Goal: Task Accomplishment & Management: Use online tool/utility

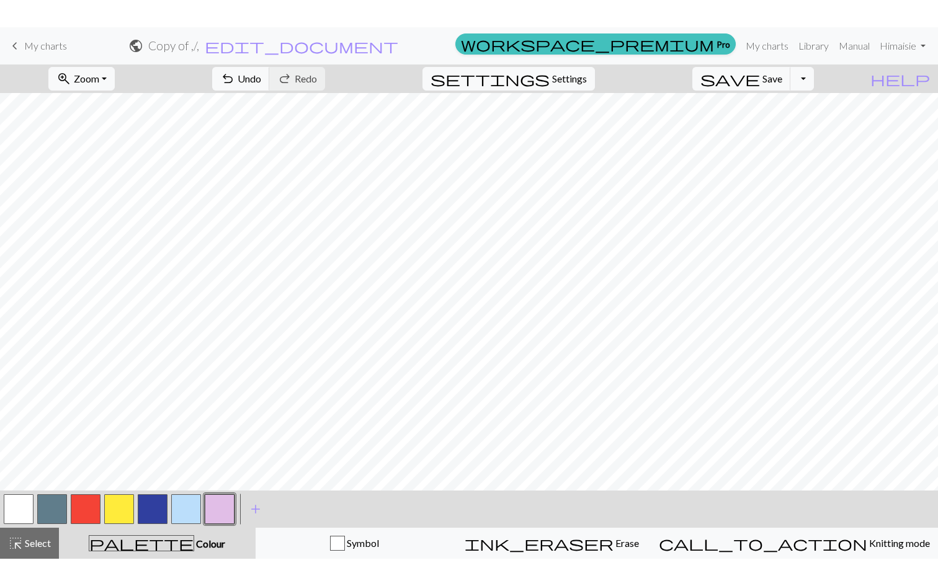
scroll to position [30, 0]
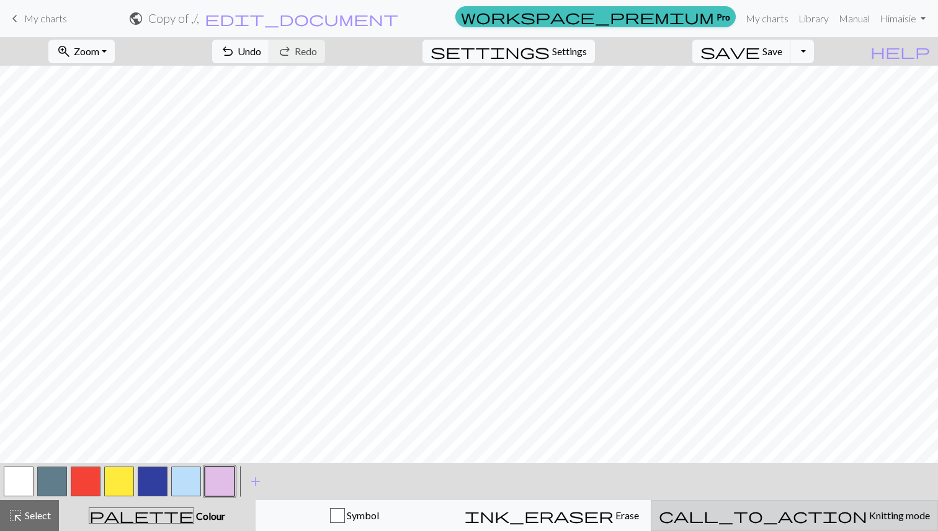
click at [836, 530] on button "call_to_action Knitting mode Knitting mode" at bounding box center [794, 515] width 287 height 31
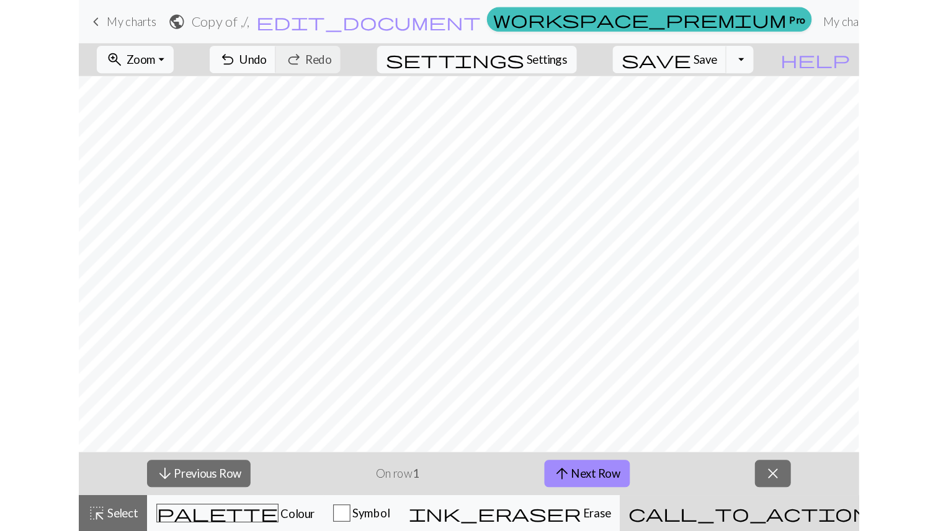
scroll to position [0, 0]
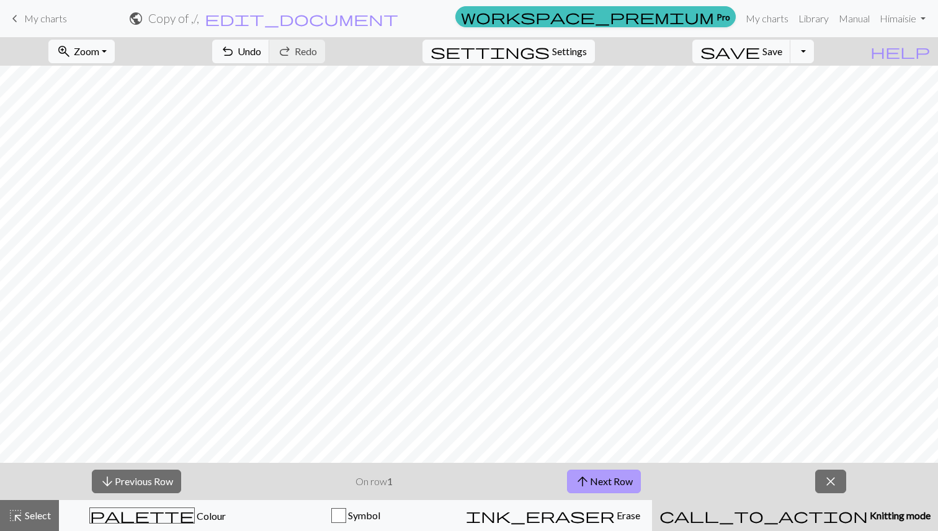
click at [600, 478] on button "arrow_upward Next Row" at bounding box center [604, 482] width 74 height 24
click at [142, 486] on button "arrow_downward Previous Row" at bounding box center [136, 482] width 89 height 24
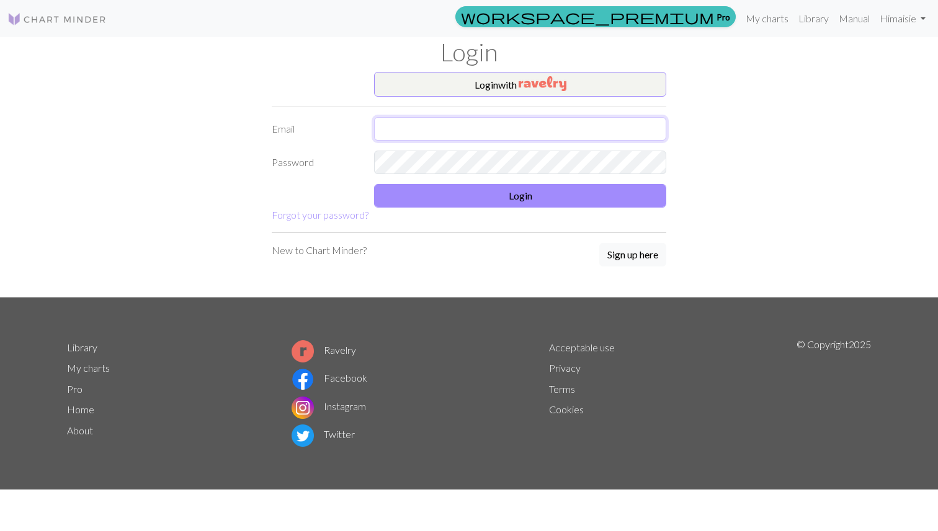
type input "[EMAIL_ADDRESS][DOMAIN_NAME]"
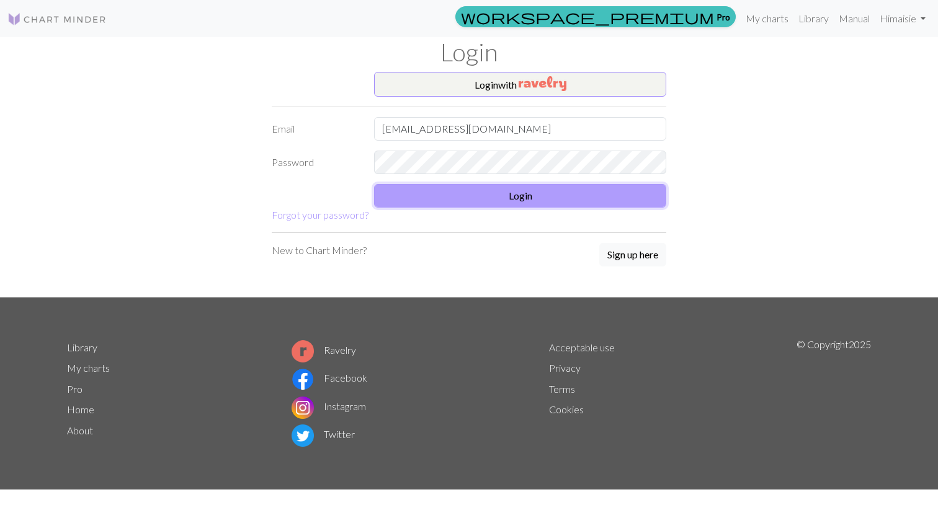
click at [538, 205] on button "Login" at bounding box center [520, 196] width 292 height 24
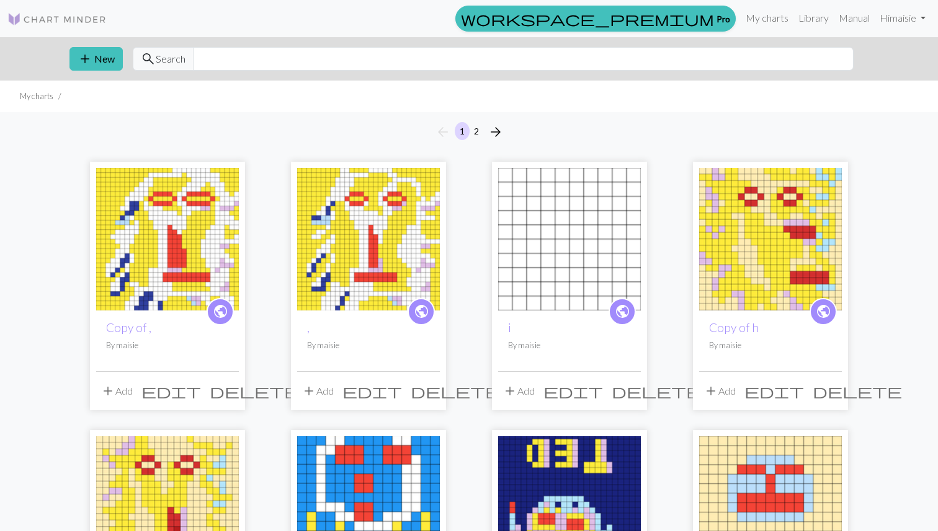
click at [196, 234] on img at bounding box center [167, 239] width 143 height 143
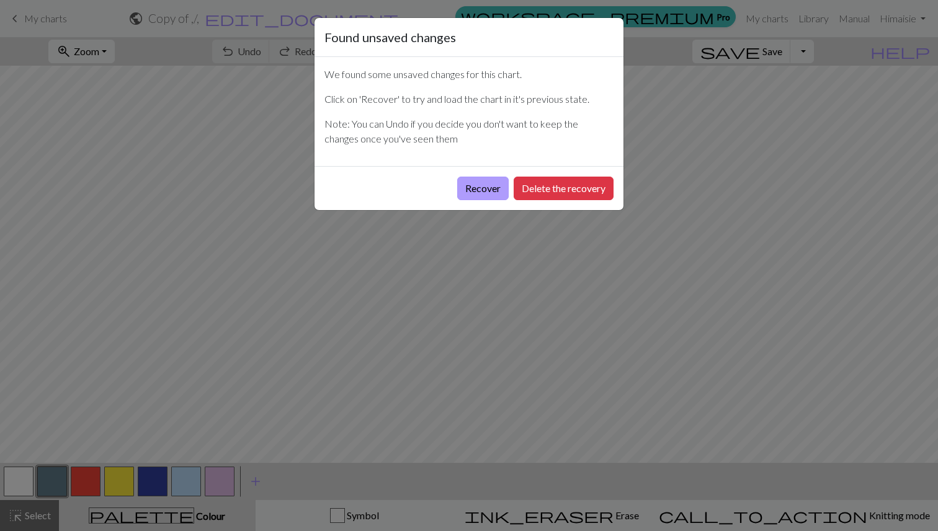
click at [457, 177] on button "Recover" at bounding box center [482, 189] width 51 height 24
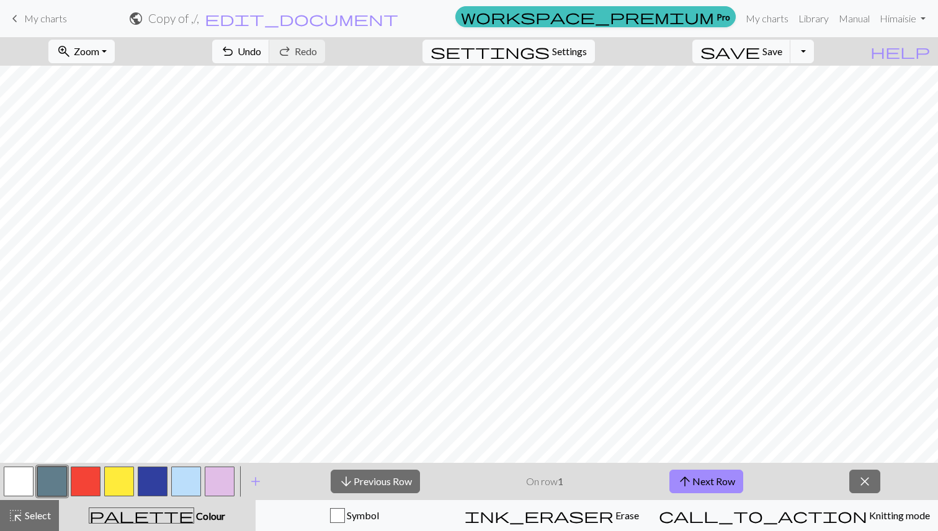
scroll to position [30, 0]
click at [36, 22] on span "My charts" at bounding box center [45, 18] width 43 height 12
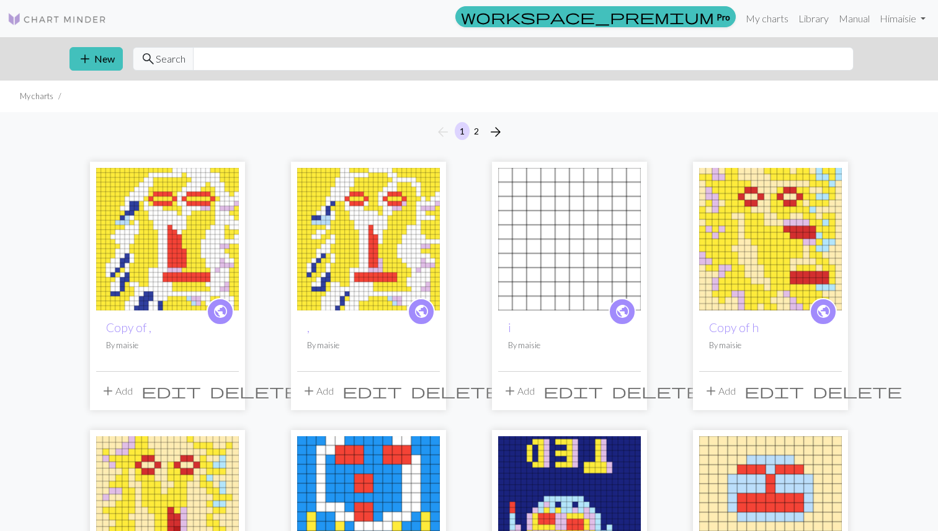
click at [352, 283] on img at bounding box center [368, 239] width 143 height 143
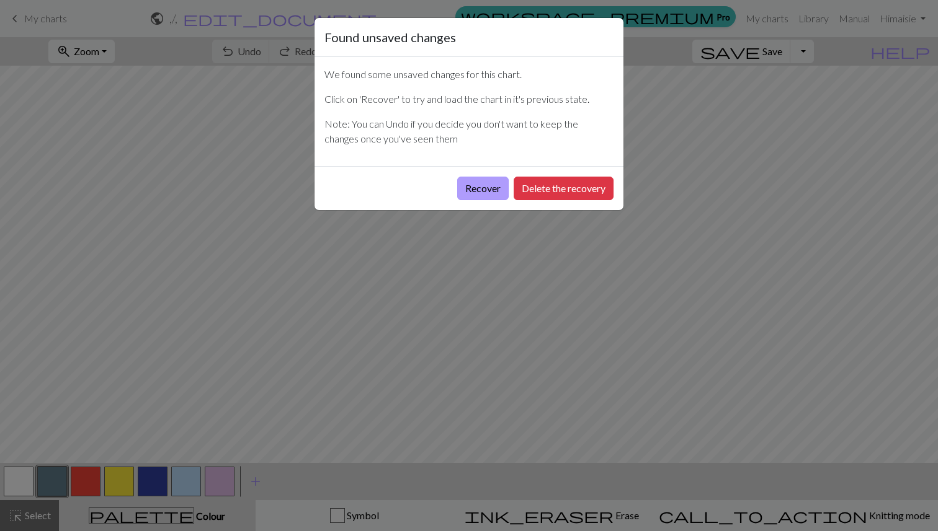
click at [489, 185] on button "Recover" at bounding box center [482, 189] width 51 height 24
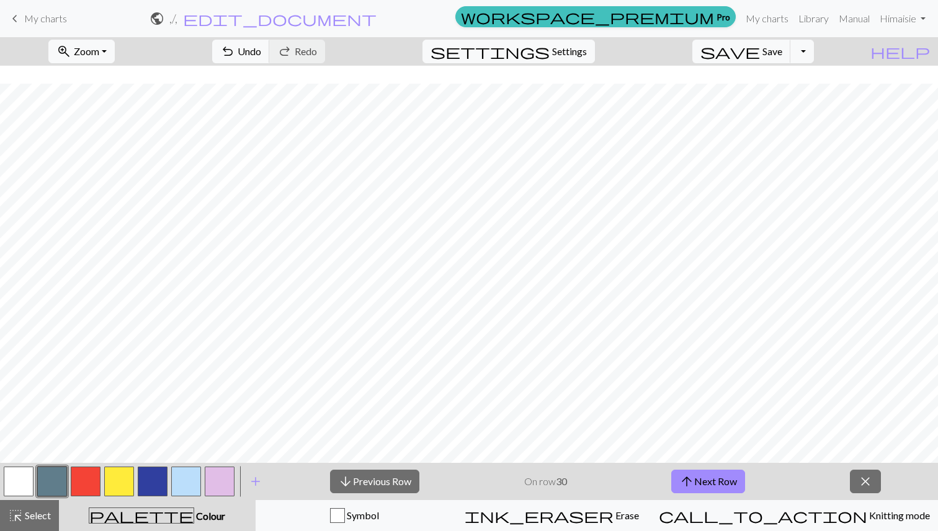
scroll to position [30, 0]
click at [55, 16] on span "My charts" at bounding box center [45, 18] width 43 height 12
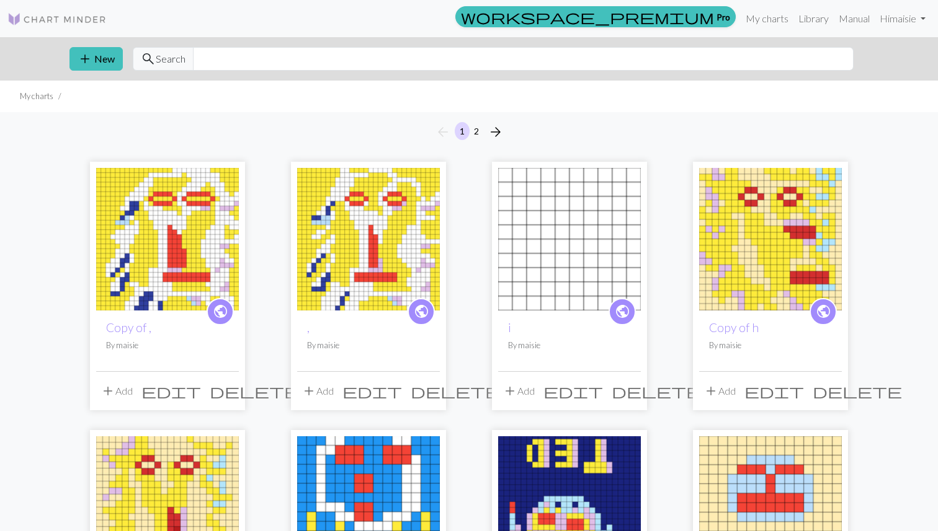
click at [151, 236] on img at bounding box center [167, 239] width 143 height 143
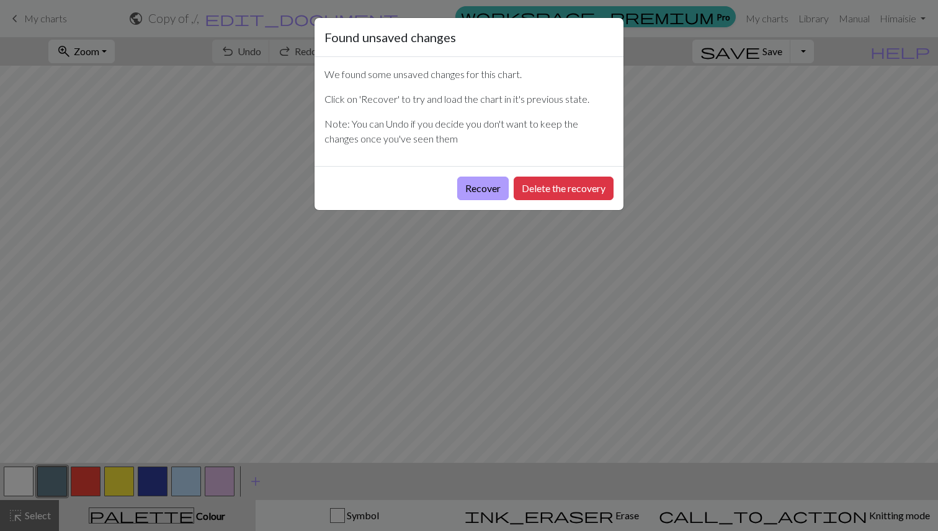
click at [484, 186] on button "Recover" at bounding box center [482, 189] width 51 height 24
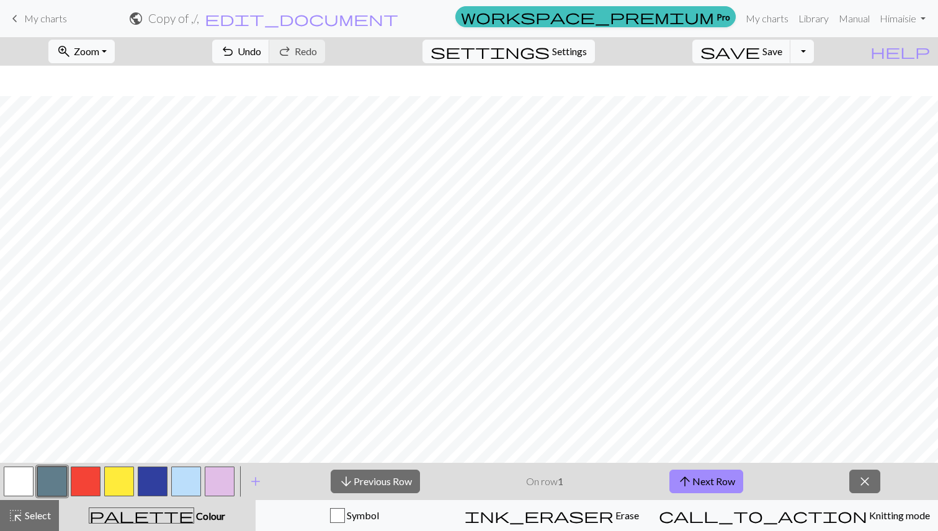
scroll to position [30, 0]
click at [584, 47] on span "Settings" at bounding box center [569, 51] width 35 height 15
select select "aran"
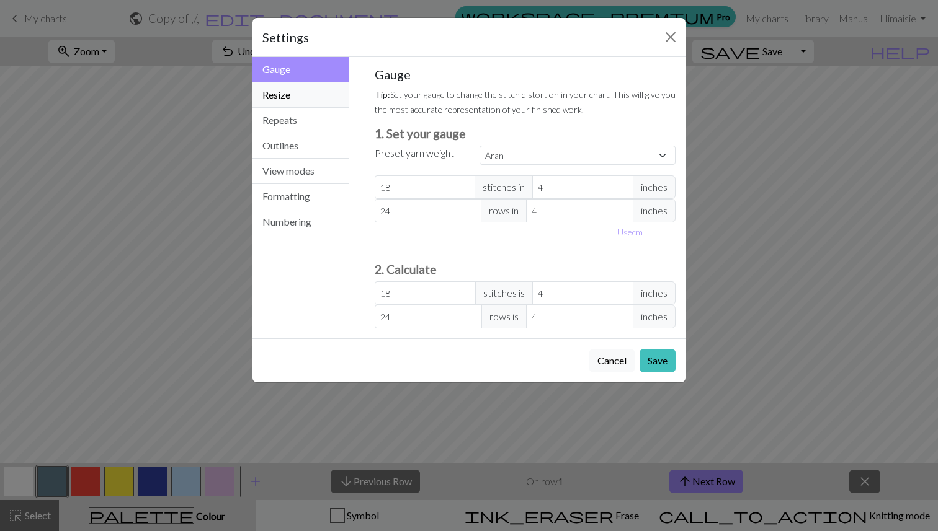
click at [305, 87] on button "Resize" at bounding box center [300, 94] width 97 height 25
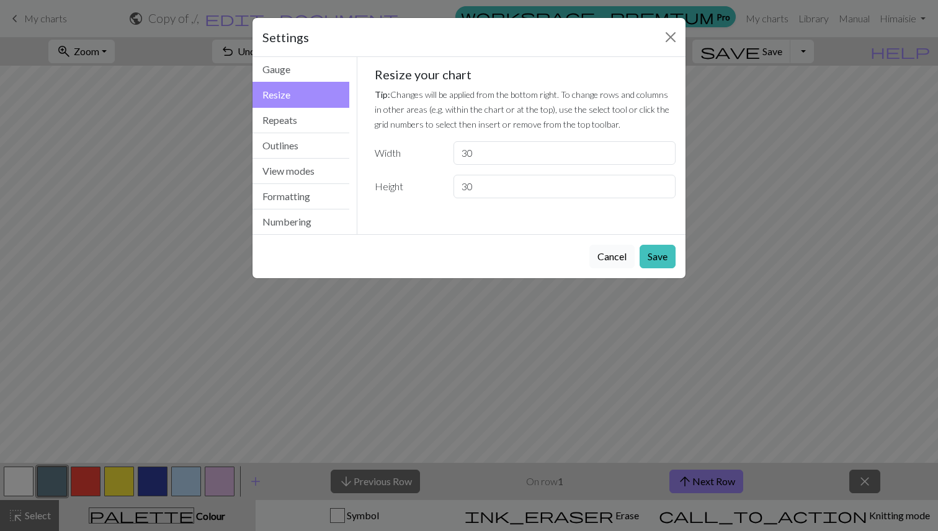
click at [602, 256] on button "Cancel" at bounding box center [611, 257] width 45 height 24
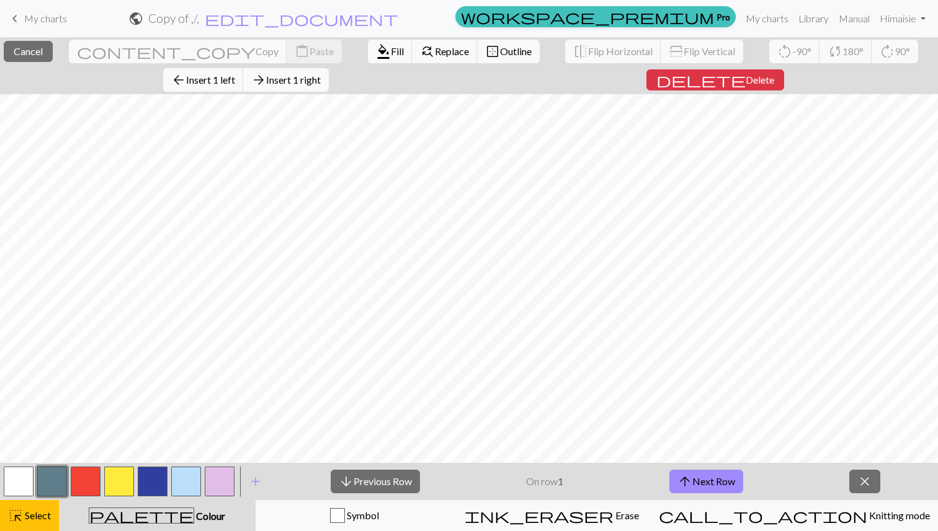
click at [321, 81] on span "Insert 1 right" at bounding box center [293, 80] width 55 height 12
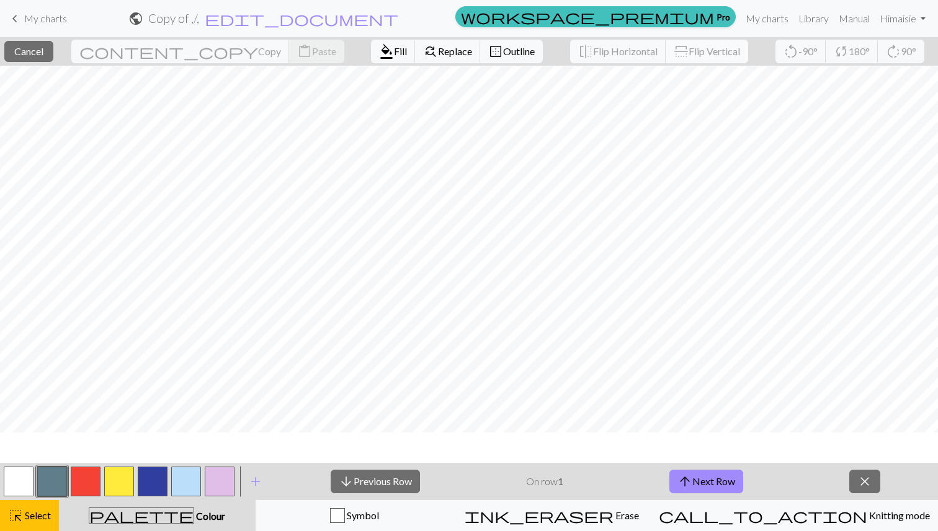
scroll to position [0, 0]
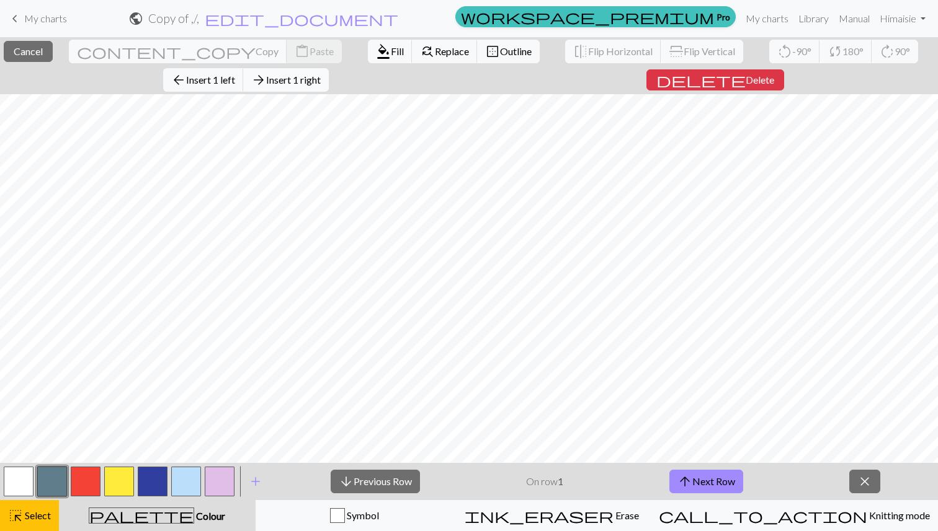
click at [329, 91] on button "arrow_forward Insert 1 right" at bounding box center [286, 80] width 86 height 24
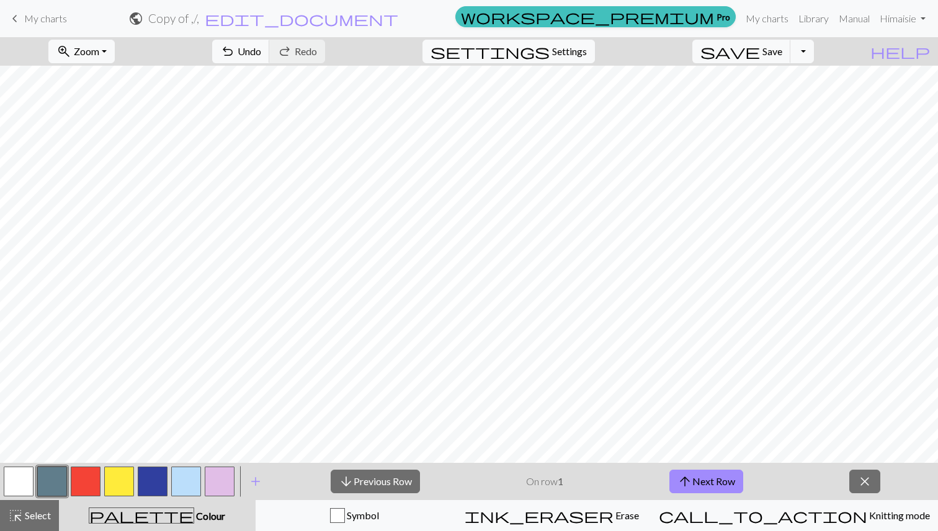
scroll to position [30, 0]
click at [869, 474] on span "close" at bounding box center [864, 481] width 15 height 17
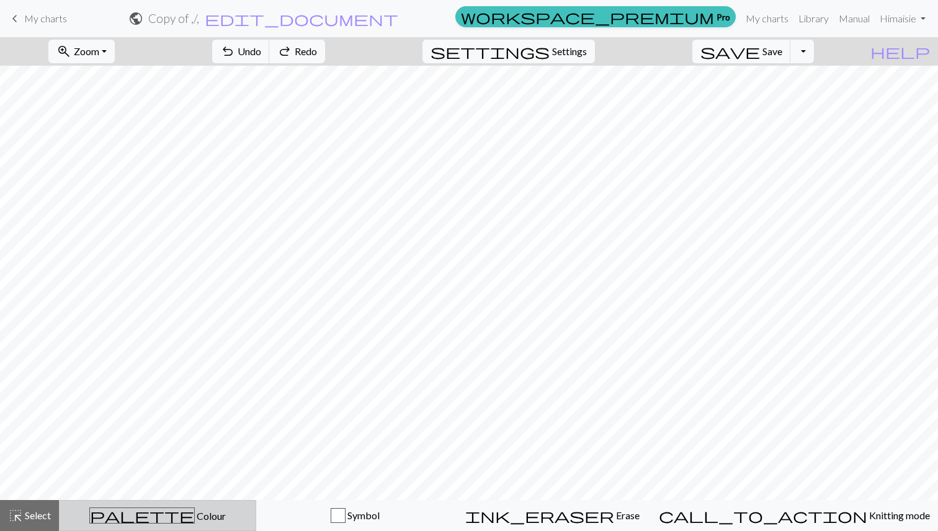
click at [171, 504] on button "palette Colour Colour" at bounding box center [157, 515] width 197 height 31
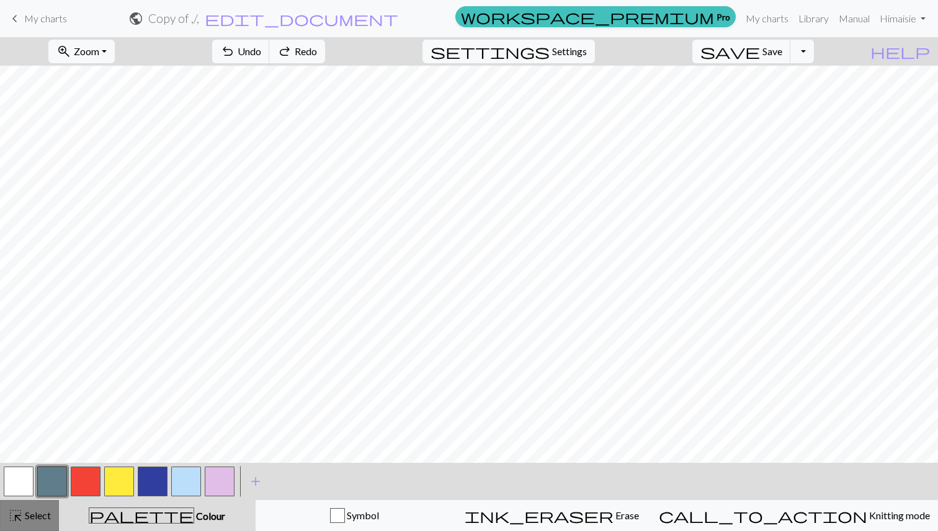
click at [16, 520] on span "highlight_alt" at bounding box center [15, 515] width 15 height 17
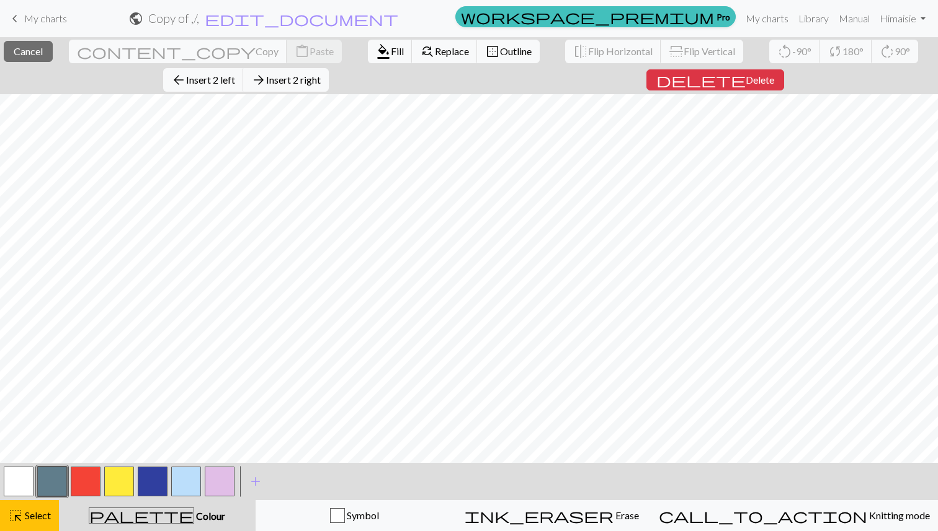
click at [114, 502] on button "palette Colour Colour" at bounding box center [157, 515] width 197 height 31
click at [115, 478] on button "button" at bounding box center [119, 482] width 30 height 30
click at [376, 55] on span "format_color_fill" at bounding box center [383, 51] width 15 height 17
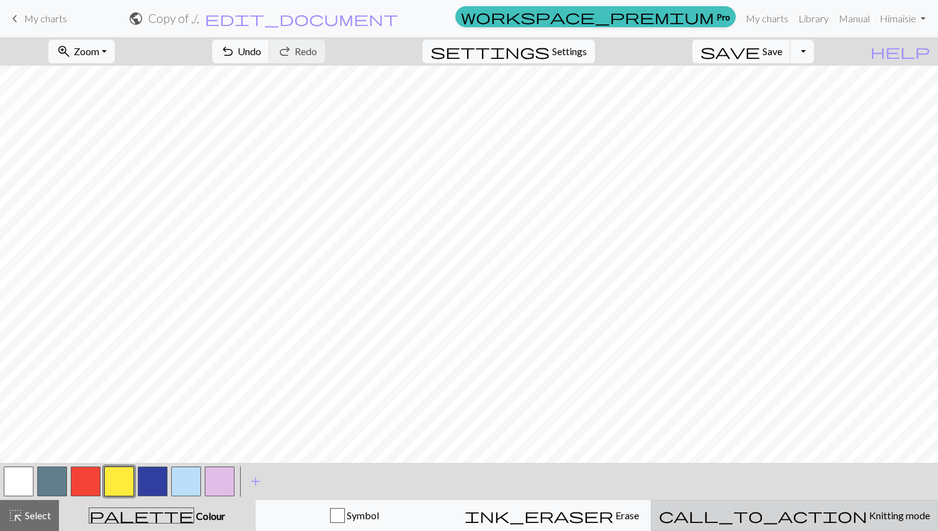
click at [867, 520] on span "Knitting mode" at bounding box center [898, 516] width 63 height 12
